Goal: Task Accomplishment & Management: Manage account settings

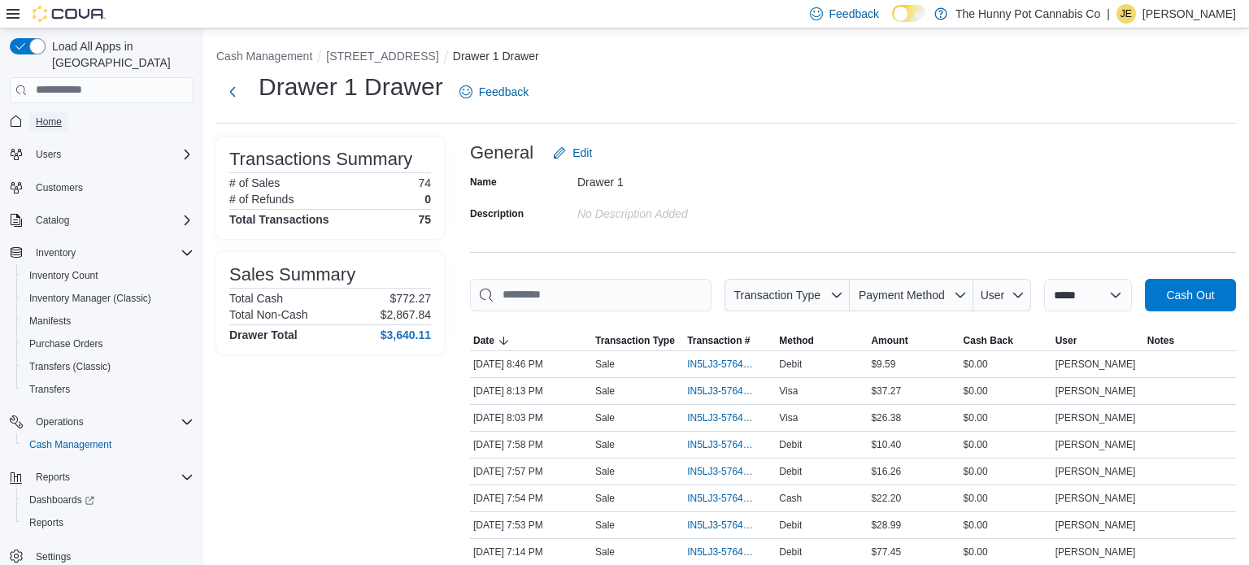
click at [51, 116] on span "Home" at bounding box center [49, 122] width 26 height 13
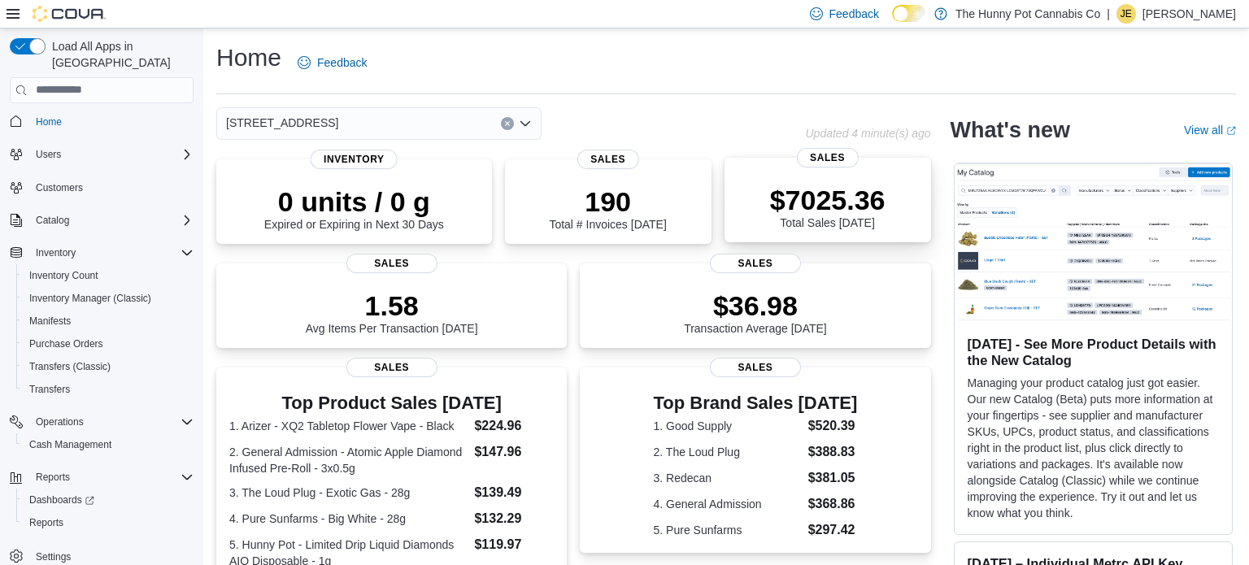
click at [867, 207] on p "$7025.36" at bounding box center [828, 200] width 116 height 33
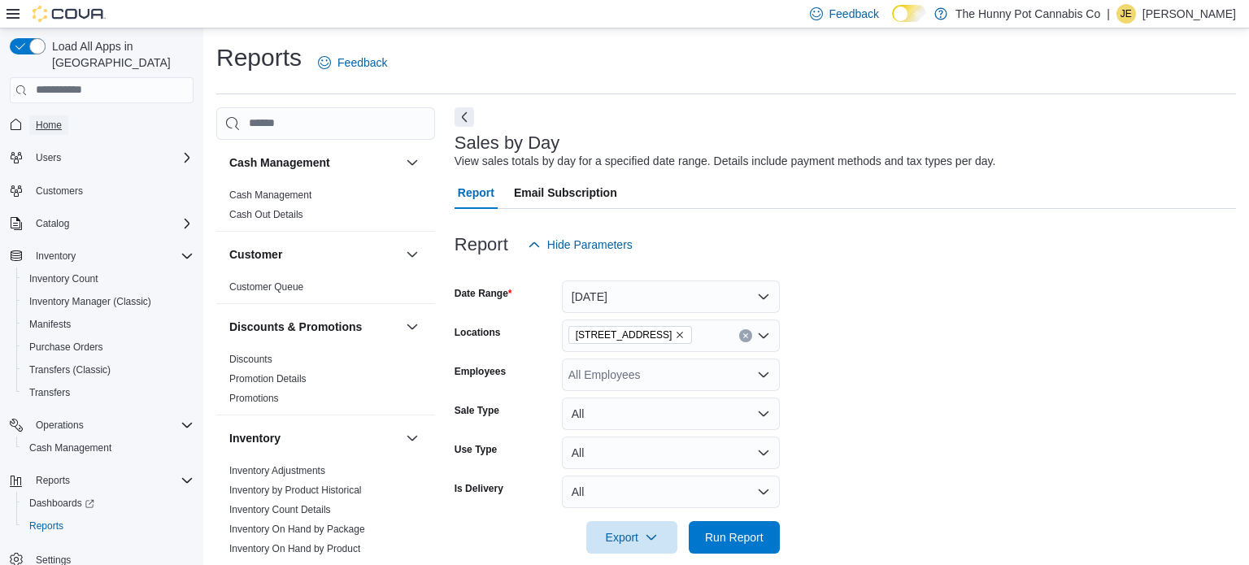
click at [52, 119] on span "Home" at bounding box center [49, 125] width 26 height 13
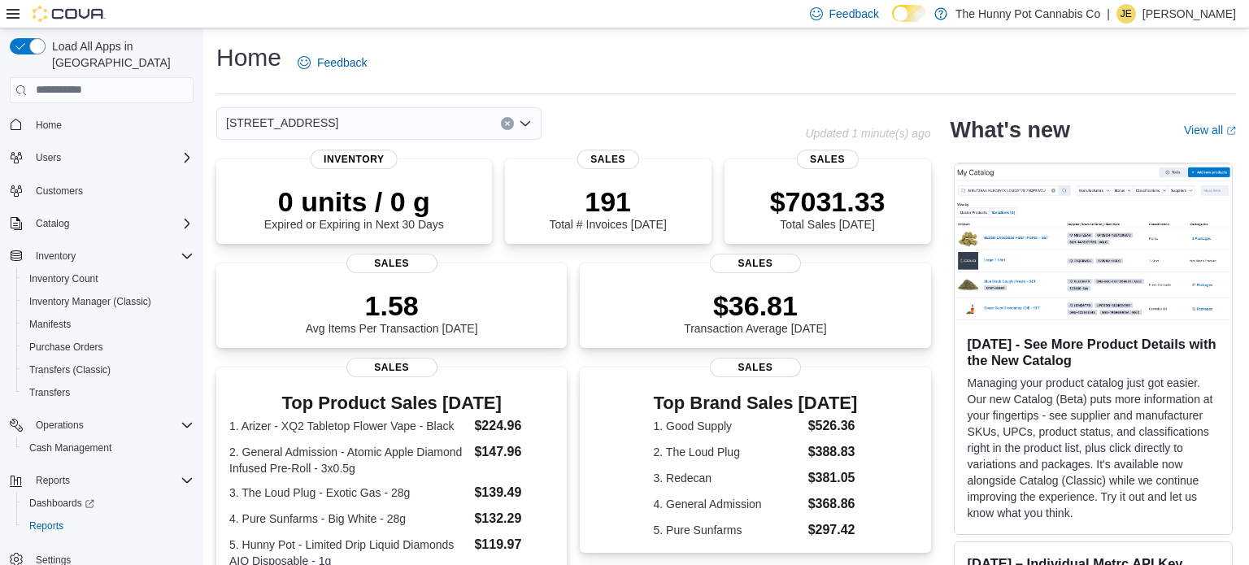
click at [508, 122] on icon "Clear input" at bounding box center [507, 123] width 4 height 4
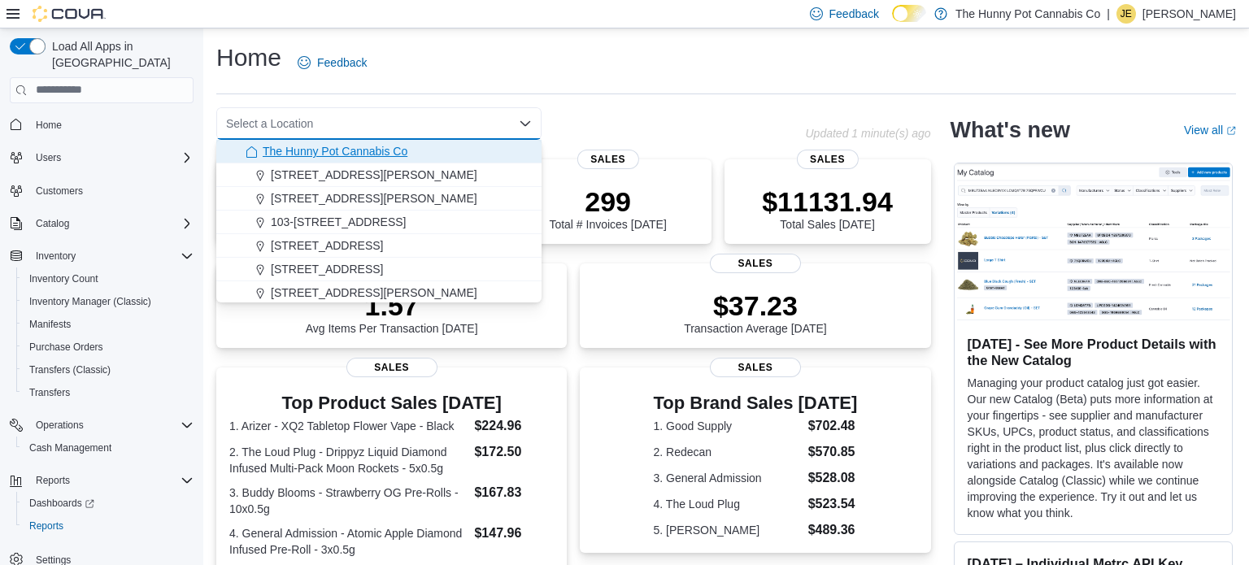
click at [431, 159] on div "The Hunny Pot Cannabis Co" at bounding box center [389, 151] width 286 height 16
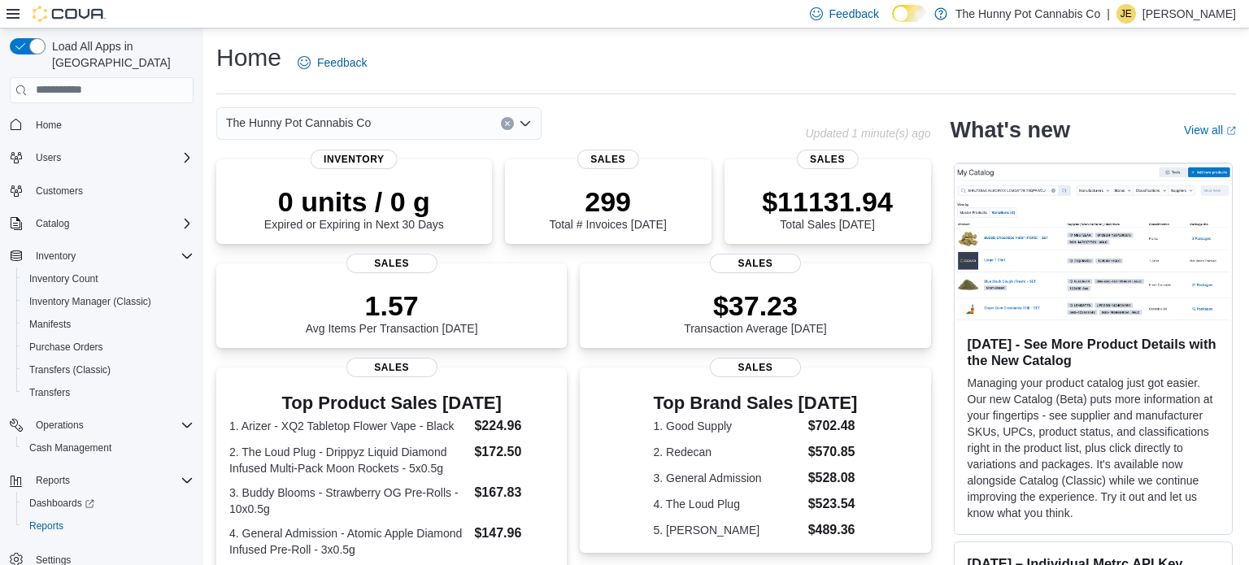
click at [739, 76] on div "Home Feedback" at bounding box center [726, 62] width 1020 height 42
click at [510, 124] on icon "Clear input" at bounding box center [507, 123] width 7 height 7
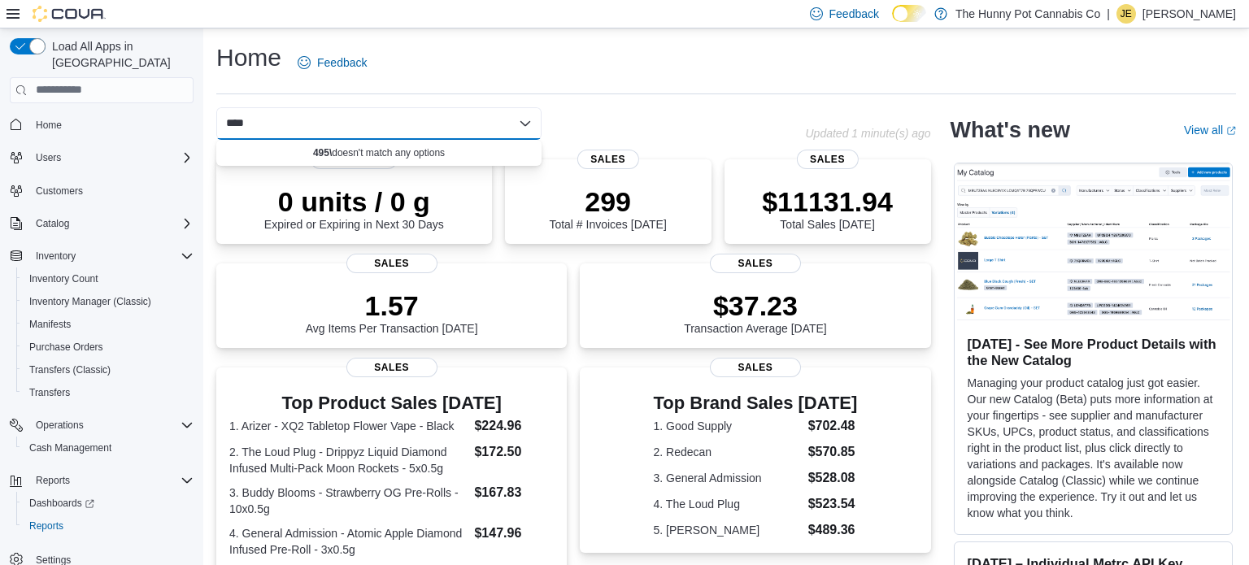
type input "***"
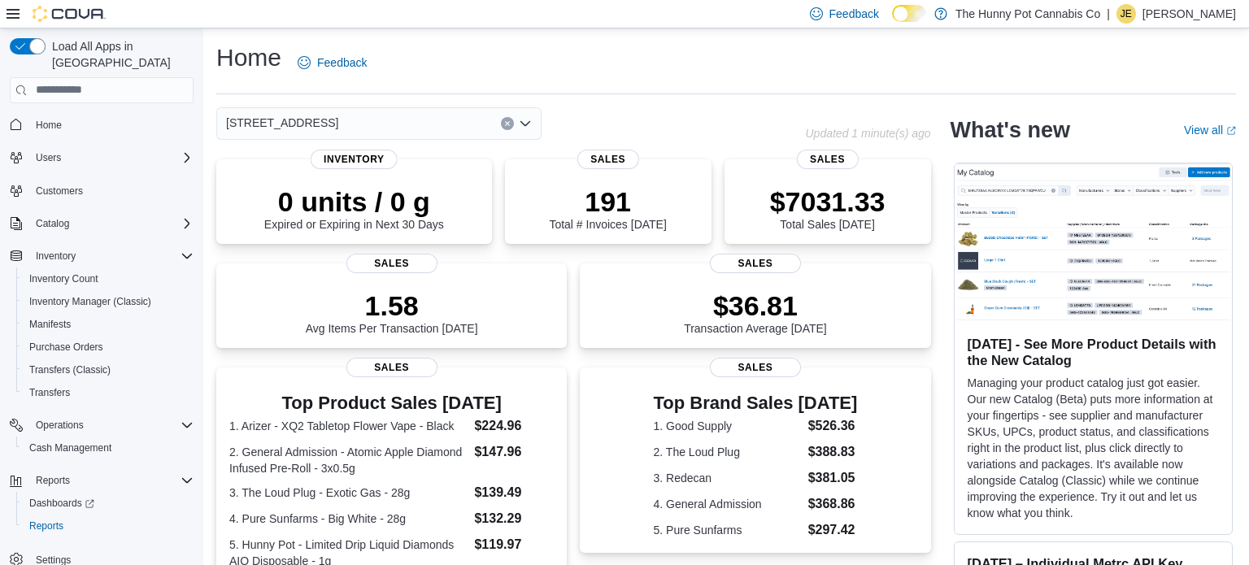
click at [508, 125] on icon "Clear input" at bounding box center [507, 123] width 7 height 7
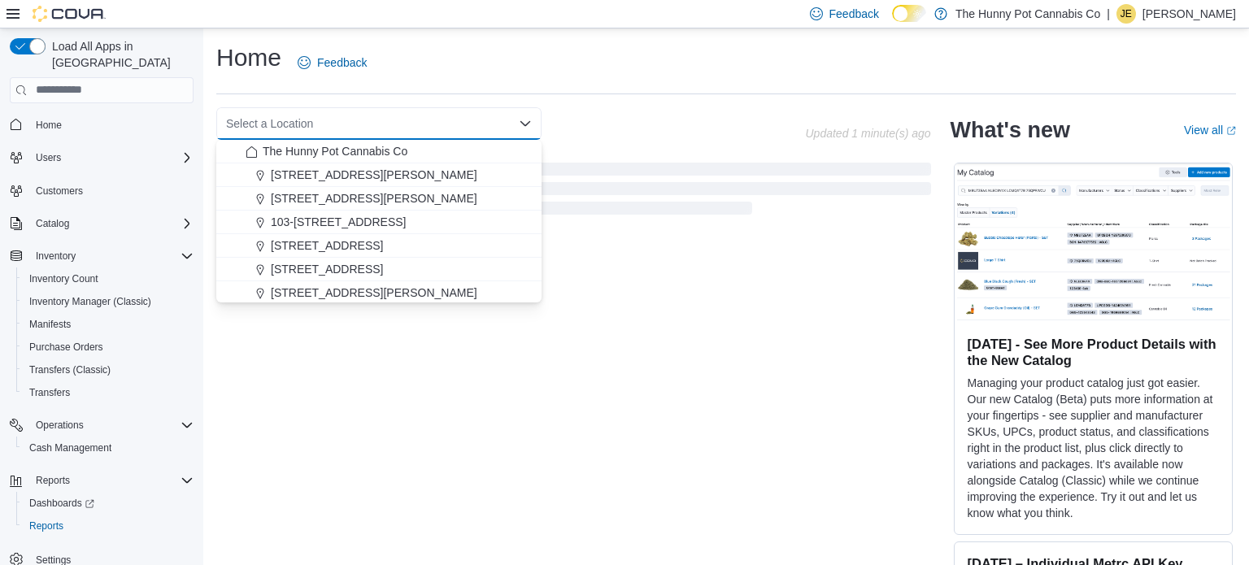
click at [615, 128] on div "Select a Location Combo box. Selected. Combo box input. Select a Location. Type…" at bounding box center [510, 123] width 589 height 33
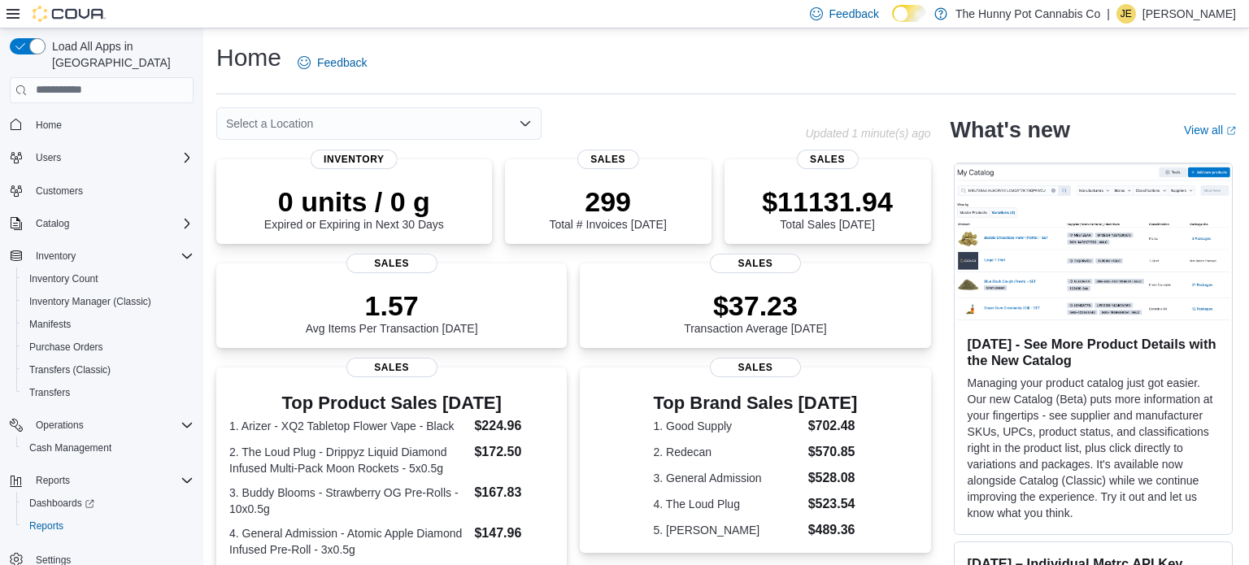
click at [479, 120] on div "Select a Location" at bounding box center [378, 123] width 325 height 33
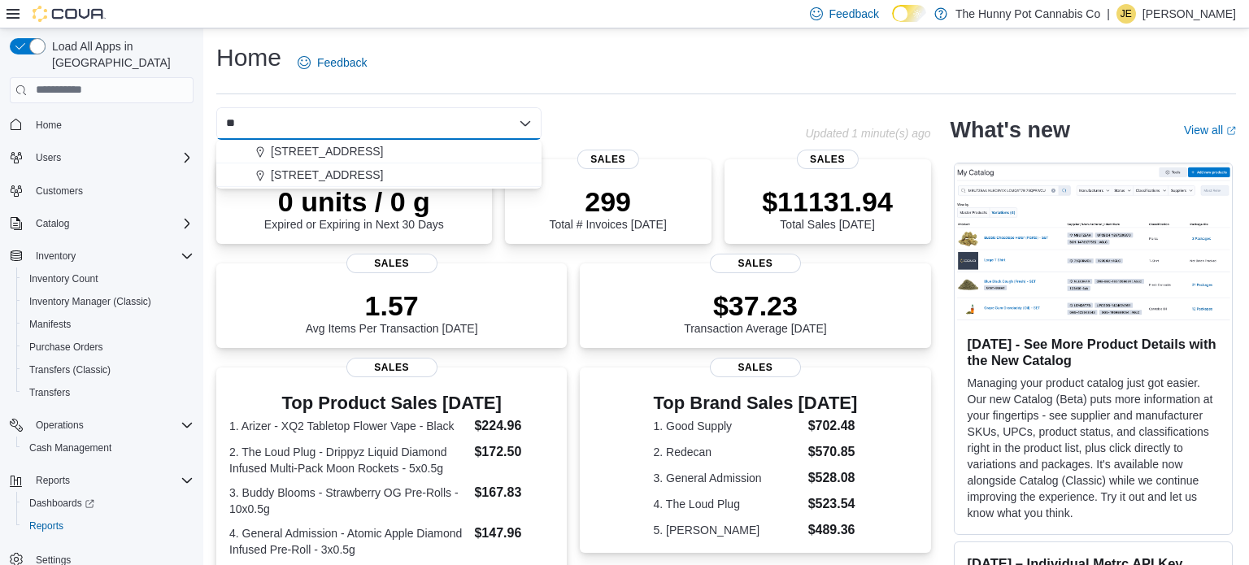
type input "***"
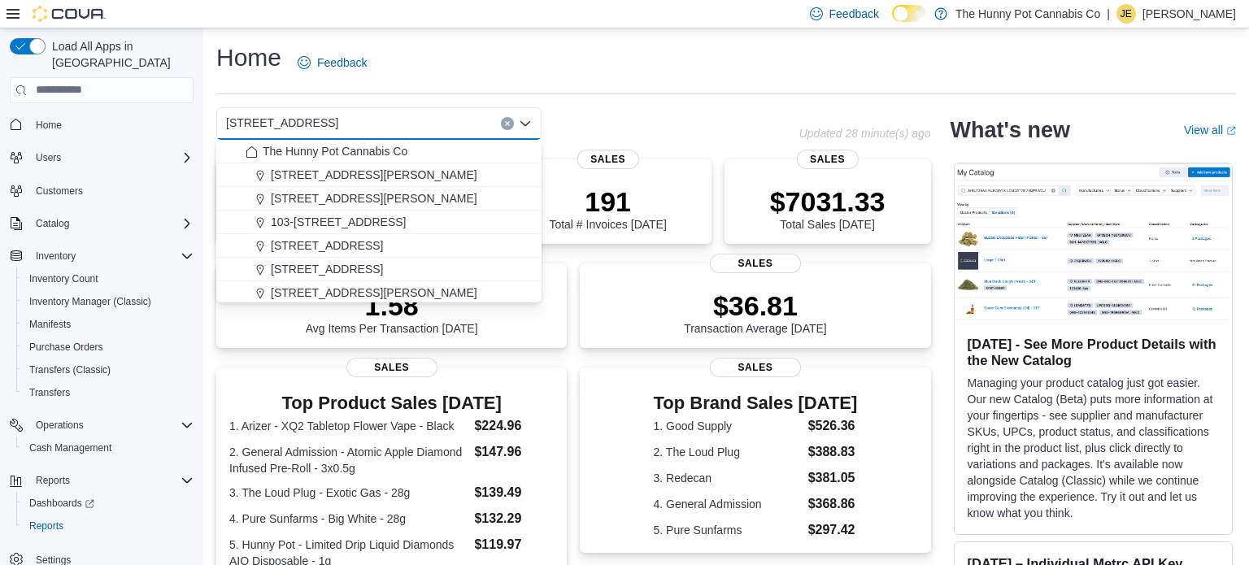
click at [674, 111] on div "495 Welland Ave Combo box. Selected. 495 Welland Ave. Press Backspace to delete…" at bounding box center [507, 123] width 583 height 33
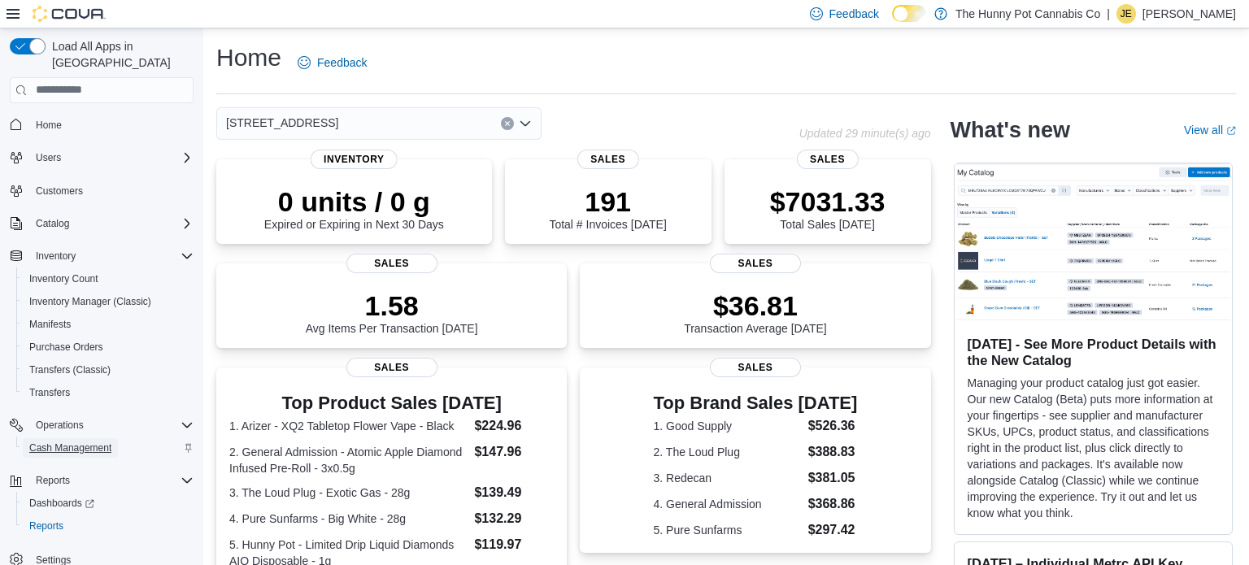
click at [98, 442] on span "Cash Management" at bounding box center [70, 448] width 82 height 13
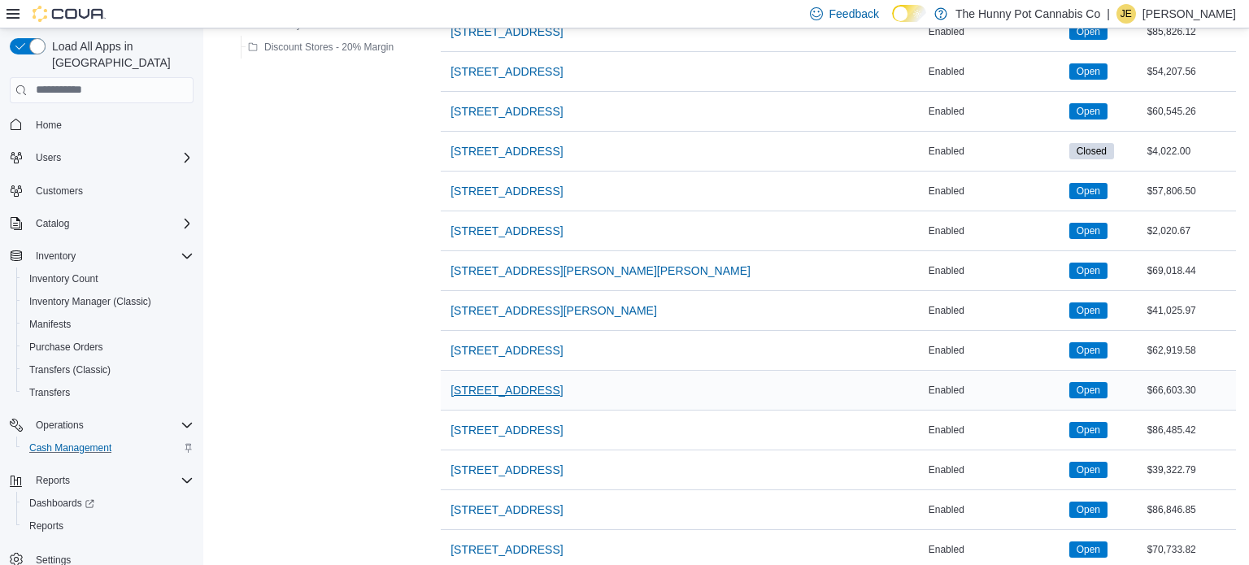
scroll to position [931, 0]
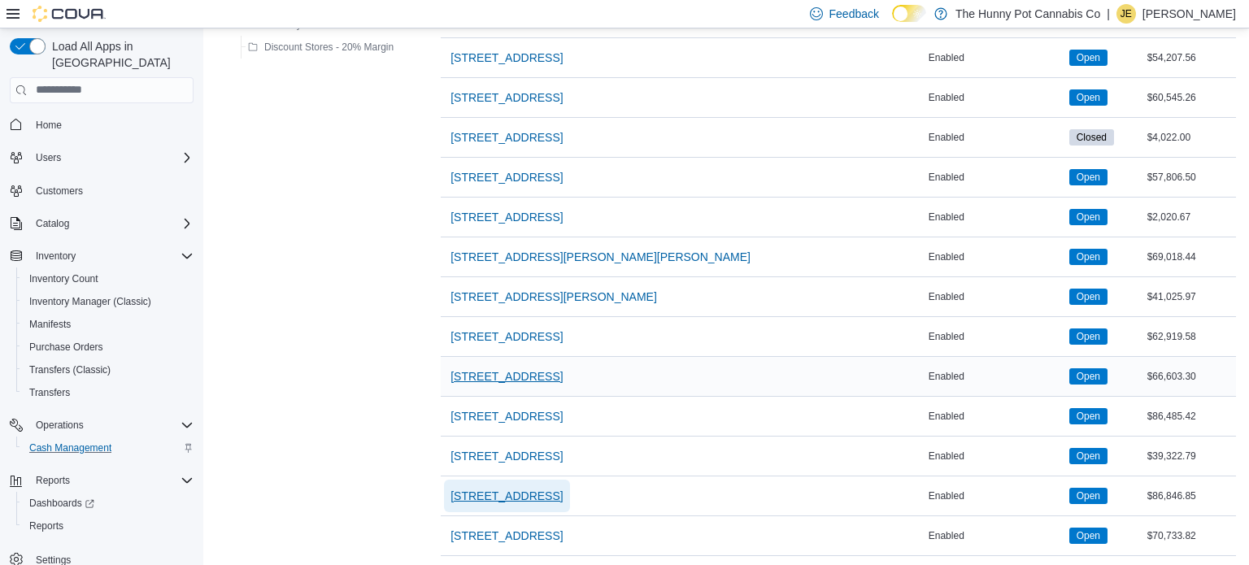
click at [517, 488] on span "[STREET_ADDRESS]" at bounding box center [507, 496] width 112 height 16
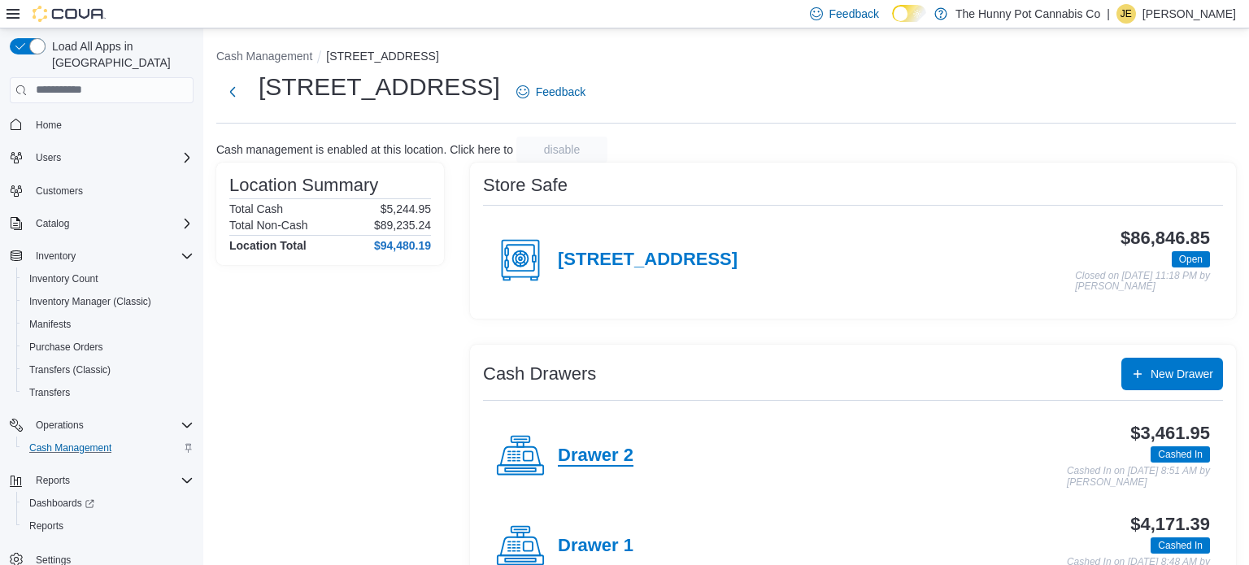
click at [595, 456] on h4 "Drawer 2" at bounding box center [596, 456] width 76 height 21
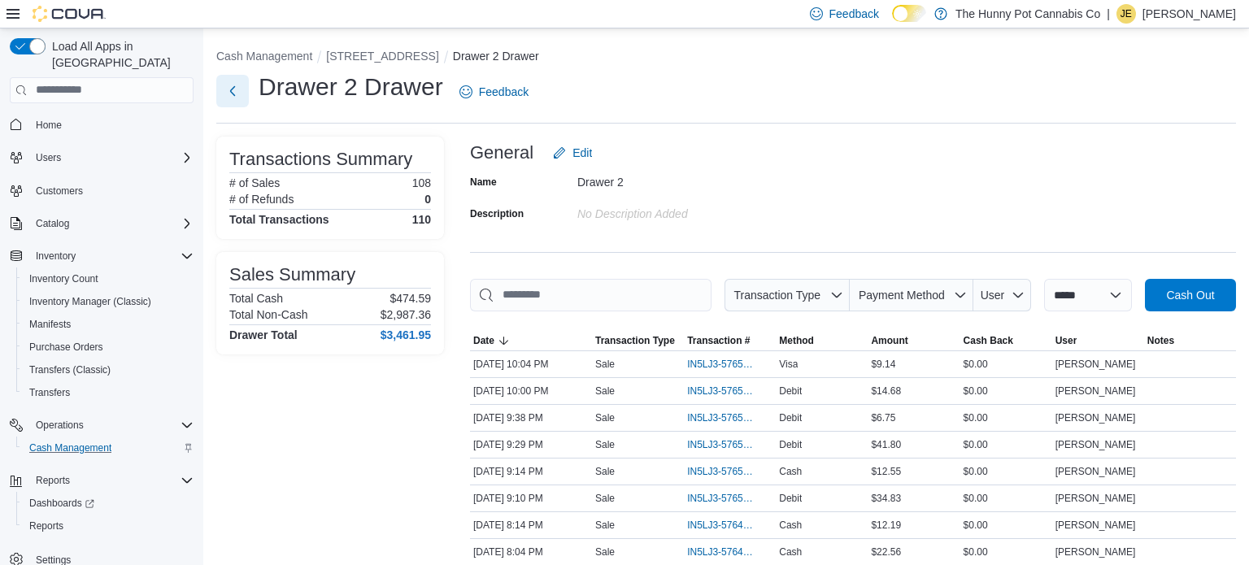
click at [241, 82] on button "Next" at bounding box center [232, 91] width 33 height 33
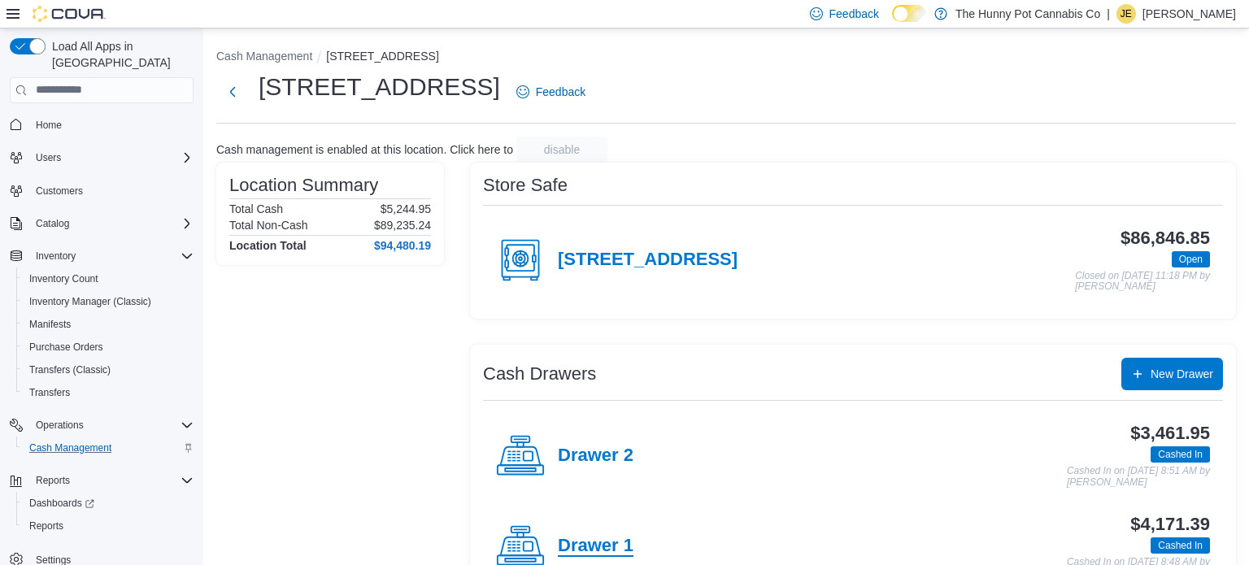
click at [621, 550] on h4 "Drawer 1" at bounding box center [596, 546] width 76 height 21
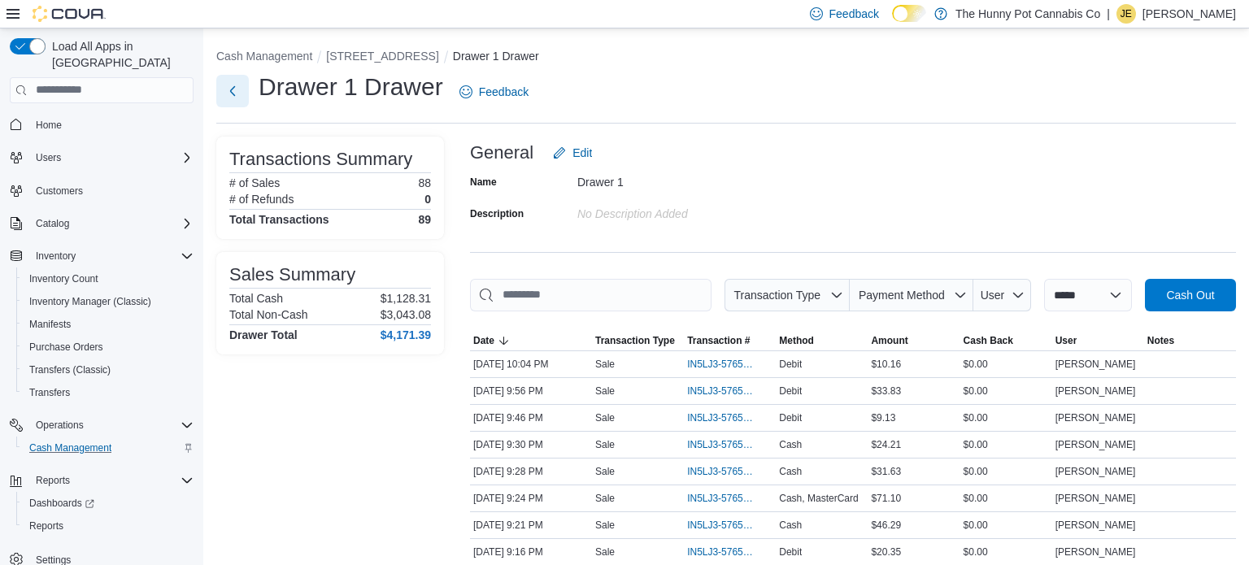
click at [238, 94] on button "Next" at bounding box center [232, 91] width 33 height 33
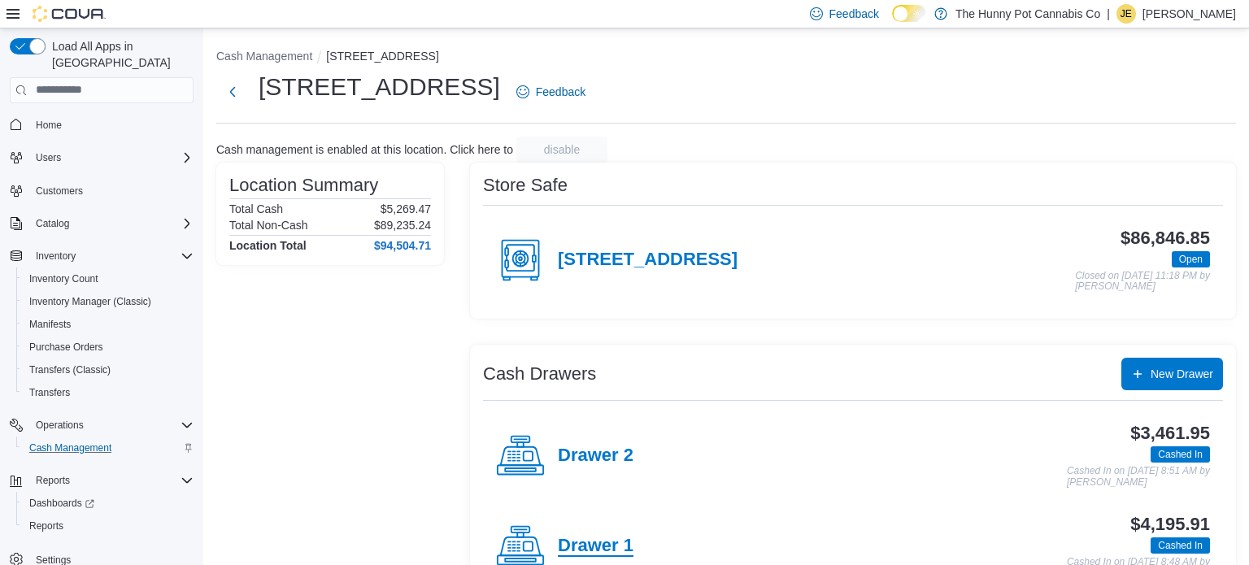
click at [608, 555] on h4 "Drawer 1" at bounding box center [596, 546] width 76 height 21
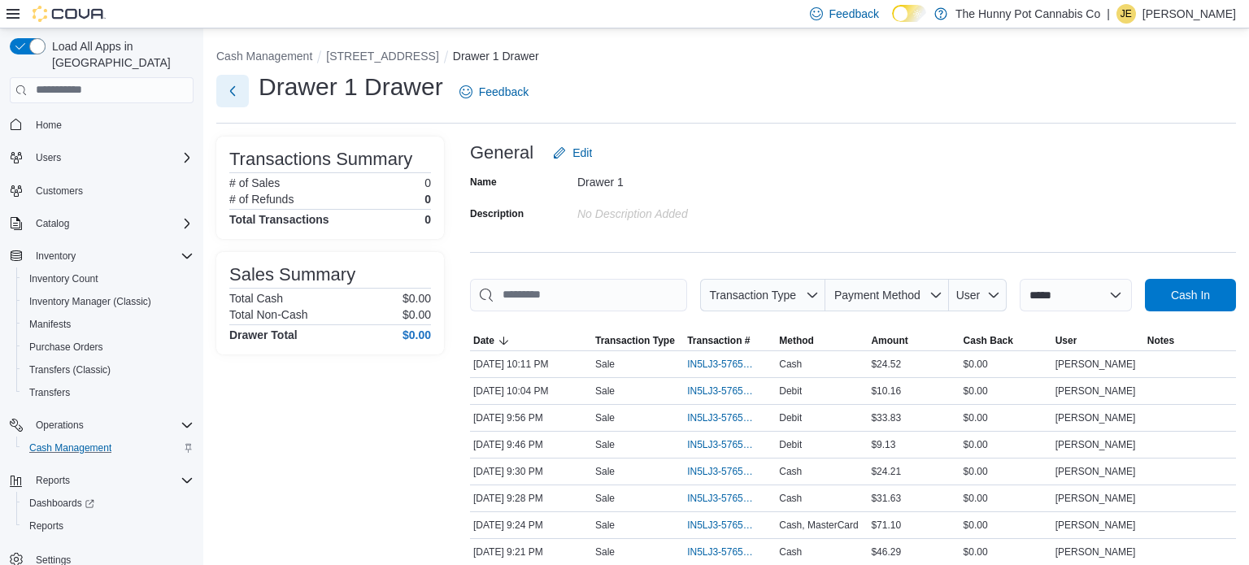
click at [228, 95] on button "Next" at bounding box center [232, 91] width 33 height 33
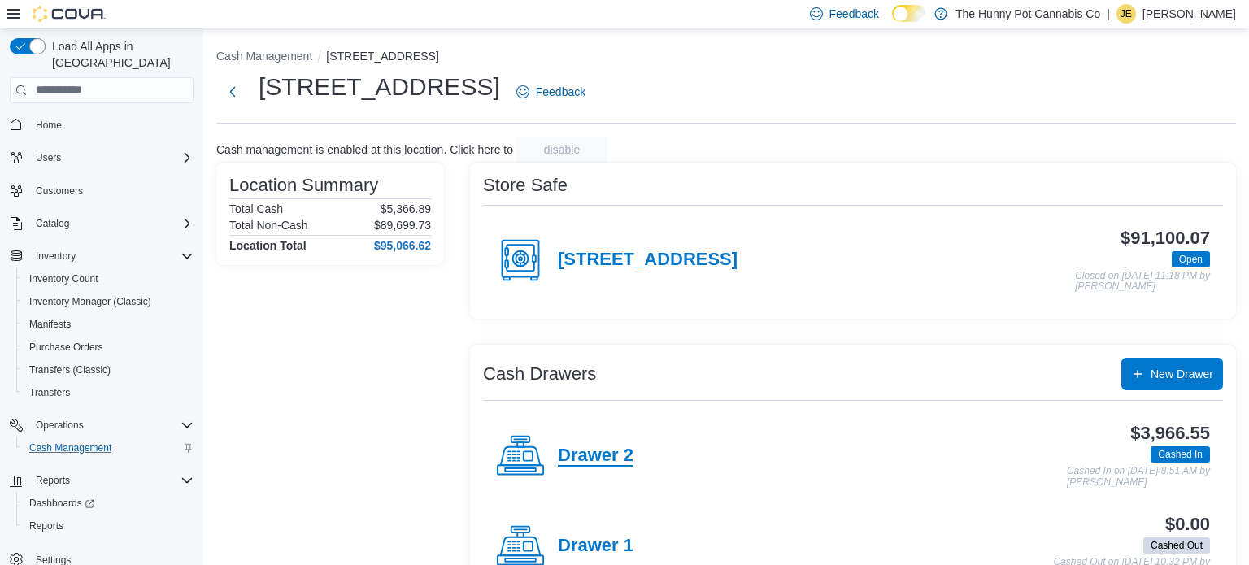
click at [586, 453] on h4 "Drawer 2" at bounding box center [596, 456] width 76 height 21
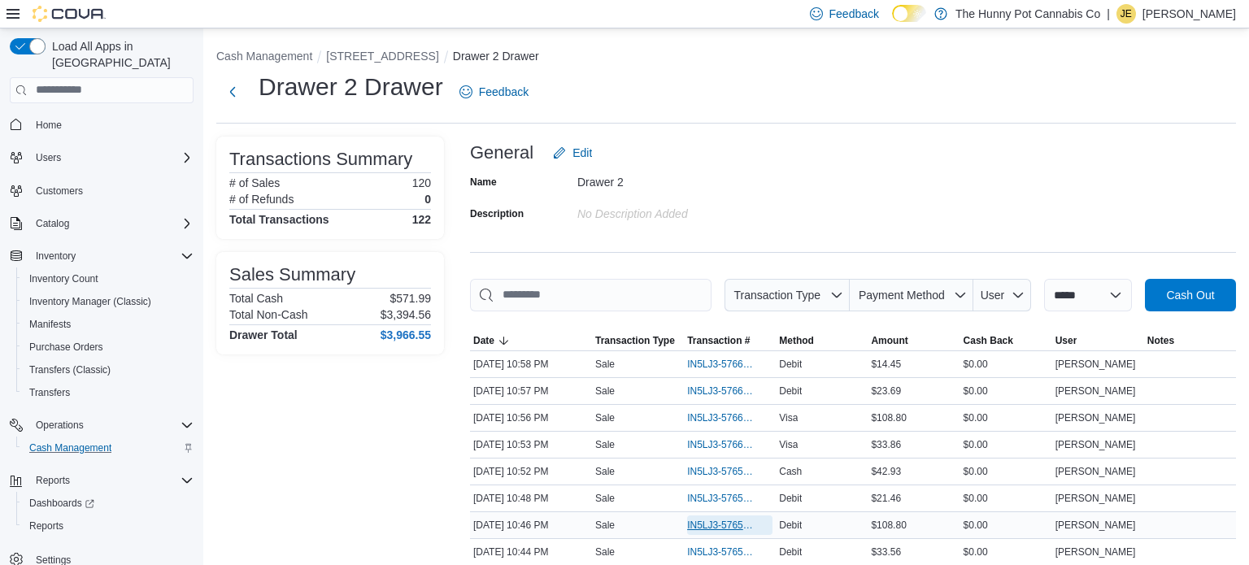
click at [715, 522] on span "IN5LJ3-5765954" at bounding box center [721, 525] width 69 height 13
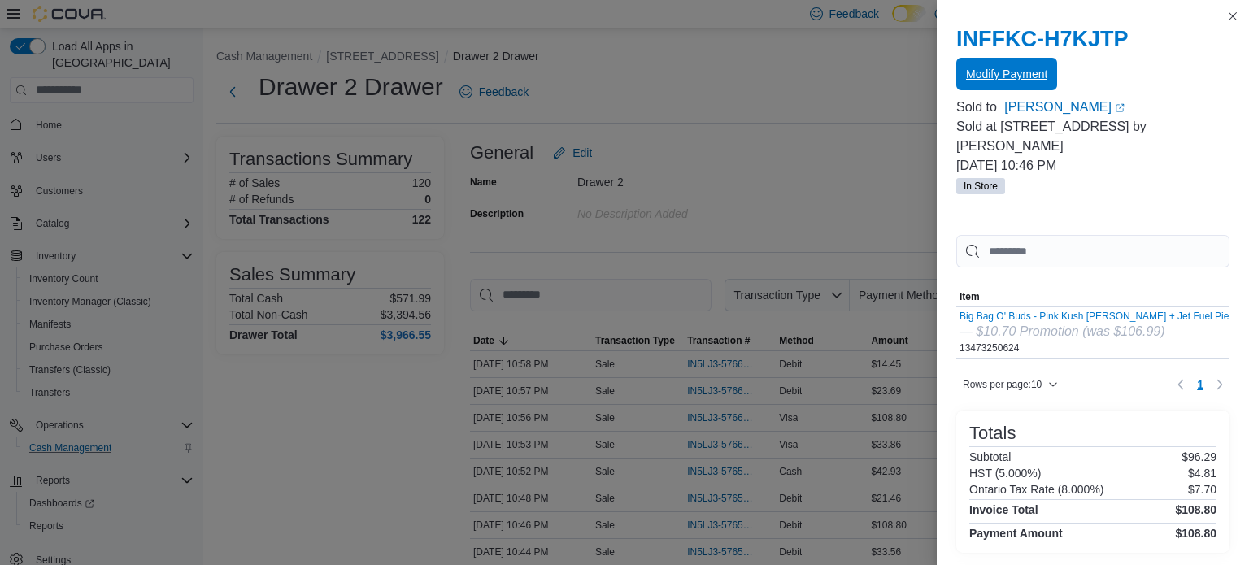
click at [1014, 72] on span "Modify Payment" at bounding box center [1006, 74] width 81 height 16
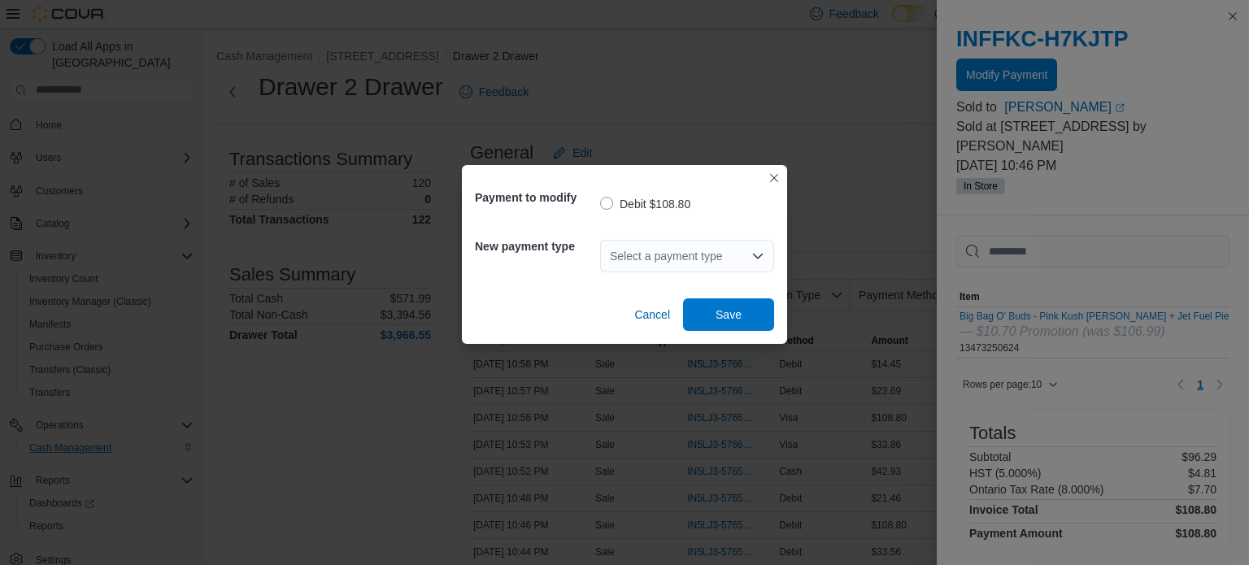
click at [735, 243] on div "Select a payment type" at bounding box center [687, 256] width 174 height 33
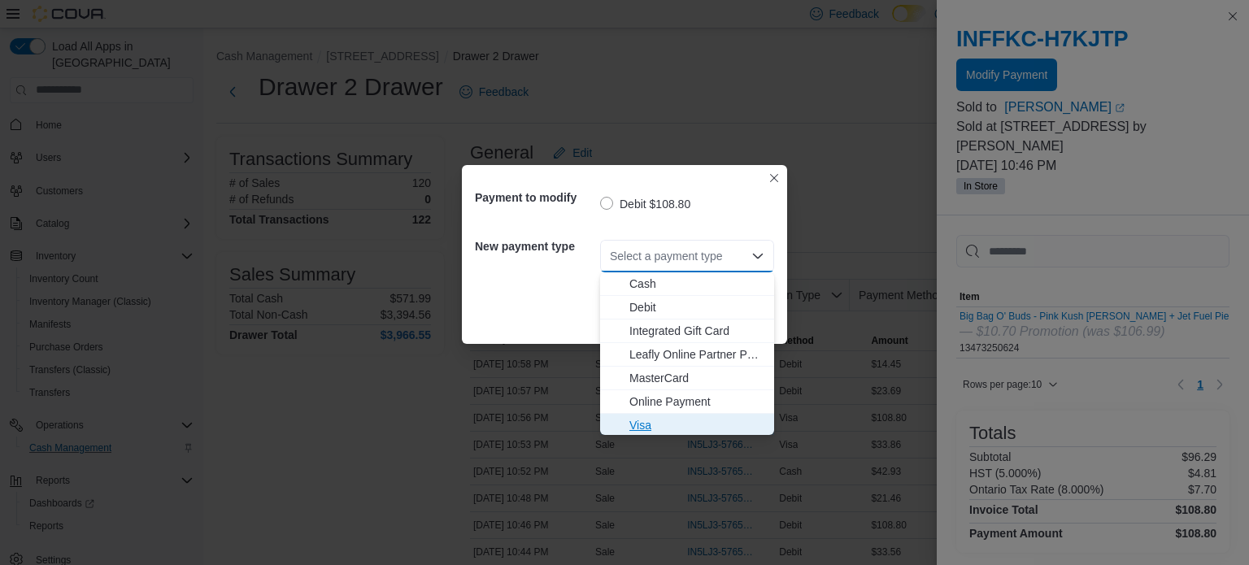
click at [649, 421] on span "Visa" at bounding box center [697, 425] width 135 height 16
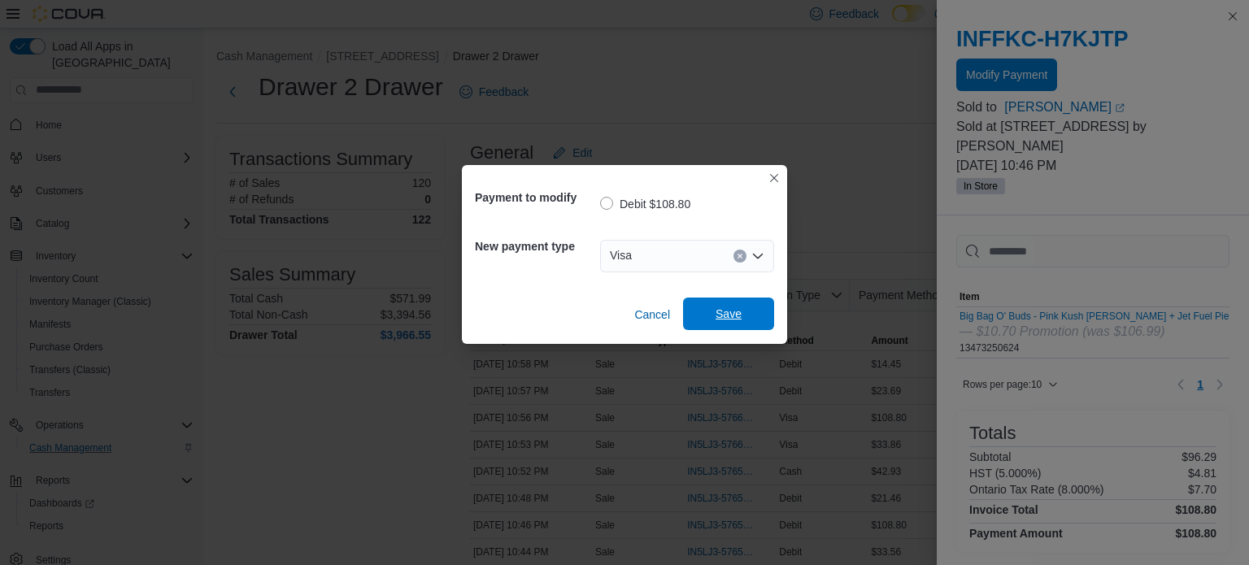
click at [733, 316] on span "Save" at bounding box center [729, 314] width 26 height 16
